Goal: Information Seeking & Learning: Learn about a topic

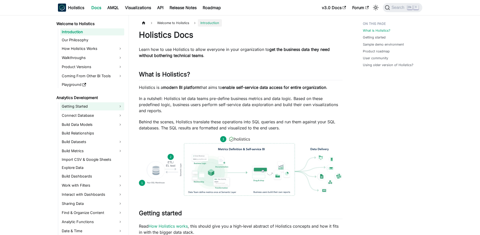
click at [86, 105] on link "Getting Started" at bounding box center [92, 106] width 64 height 8
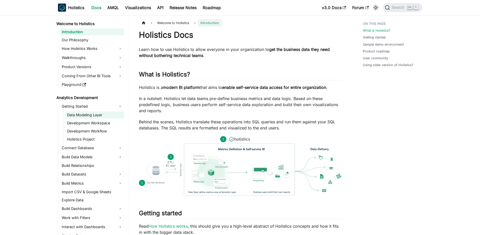
click at [108, 115] on link "Data Modeling Layer" at bounding box center [95, 114] width 59 height 7
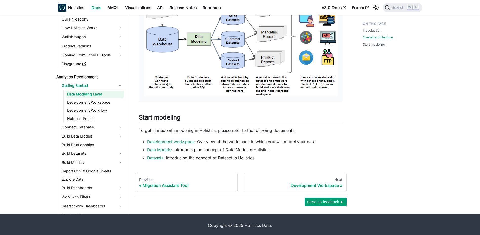
scroll to position [284, 0]
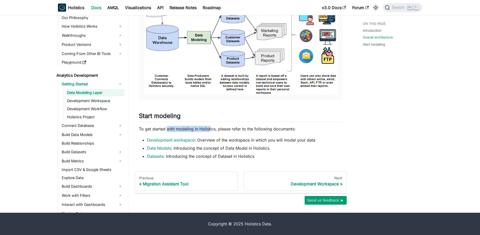
drag, startPoint x: 173, startPoint y: 130, endPoint x: 209, endPoint y: 130, distance: 36.9
click at [209, 130] on p "To get started with modeling in Holistics, please refer to the following docume…" at bounding box center [241, 129] width 204 height 6
click at [320, 184] on div "Development Workspace" at bounding box center [295, 183] width 94 height 5
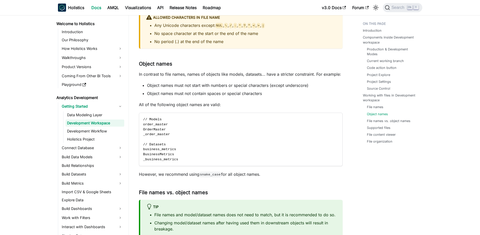
scroll to position [1366, 0]
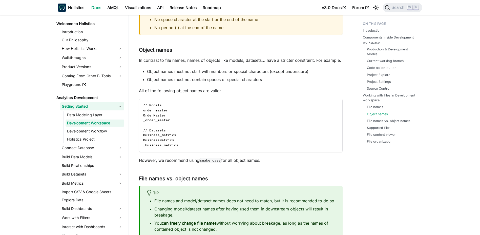
click at [119, 106] on link "Getting Started" at bounding box center [92, 106] width 64 height 8
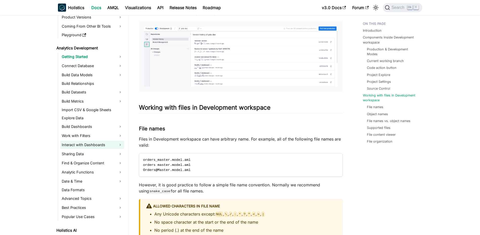
scroll to position [51, 0]
click at [122, 54] on link "Getting Started" at bounding box center [92, 56] width 64 height 8
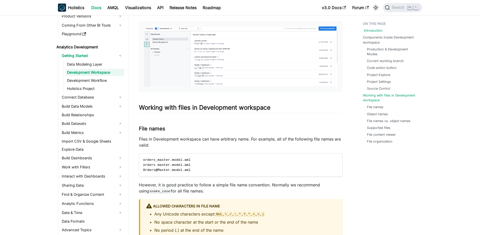
click at [366, 30] on link "Introduction" at bounding box center [373, 30] width 19 height 5
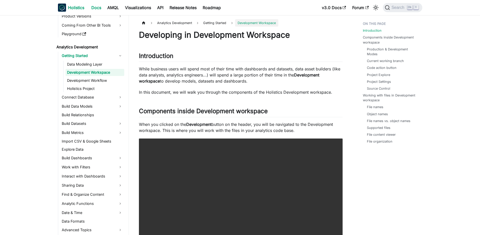
click at [64, 7] on img "Main" at bounding box center [62, 8] width 8 height 8
